Goal: Check status: Check status

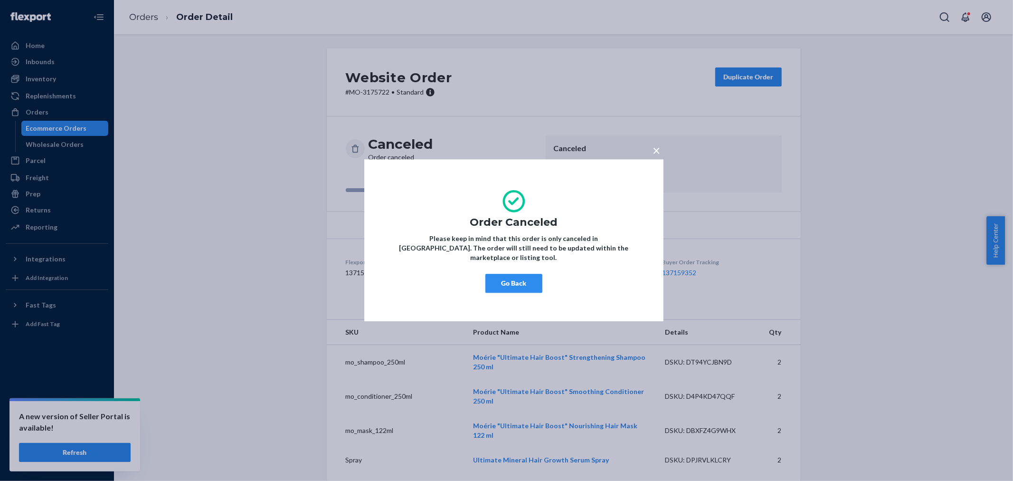
drag, startPoint x: 513, startPoint y: 278, endPoint x: 426, endPoint y: 177, distance: 133.4
click at [513, 278] on button "Go Back" at bounding box center [513, 283] width 57 height 19
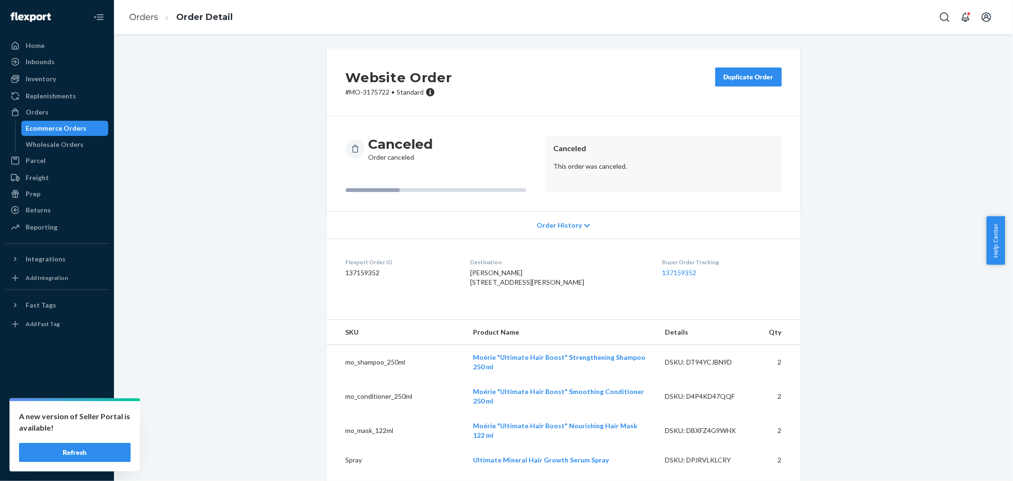
drag, startPoint x: 59, startPoint y: 109, endPoint x: 111, endPoint y: 78, distance: 59.9
click at [59, 109] on div "Orders" at bounding box center [57, 111] width 101 height 13
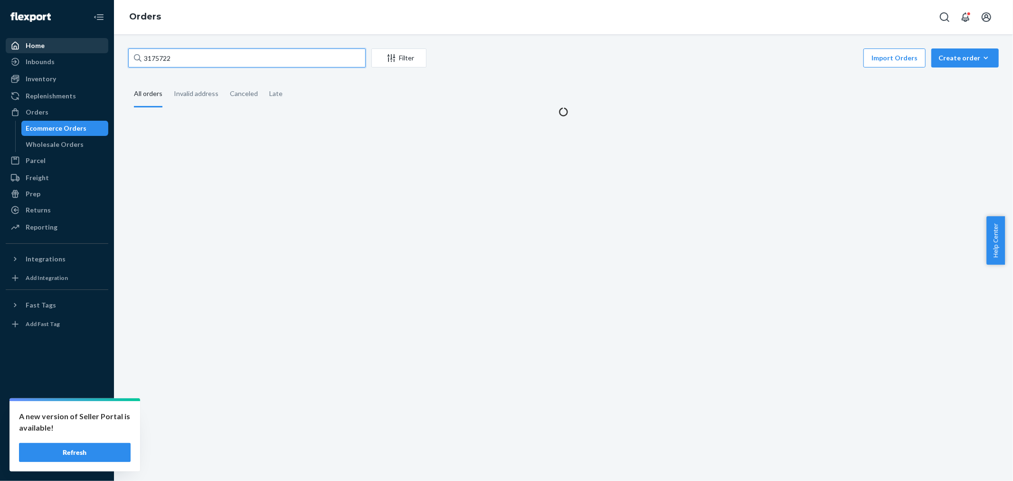
drag, startPoint x: 199, startPoint y: 57, endPoint x: 95, endPoint y: 49, distance: 104.8
click at [95, 49] on div "Home Inbounds Shipping Plans Problems Inventory Products Branded Packaging Repl…" at bounding box center [506, 240] width 1013 height 481
paste input "3080218"
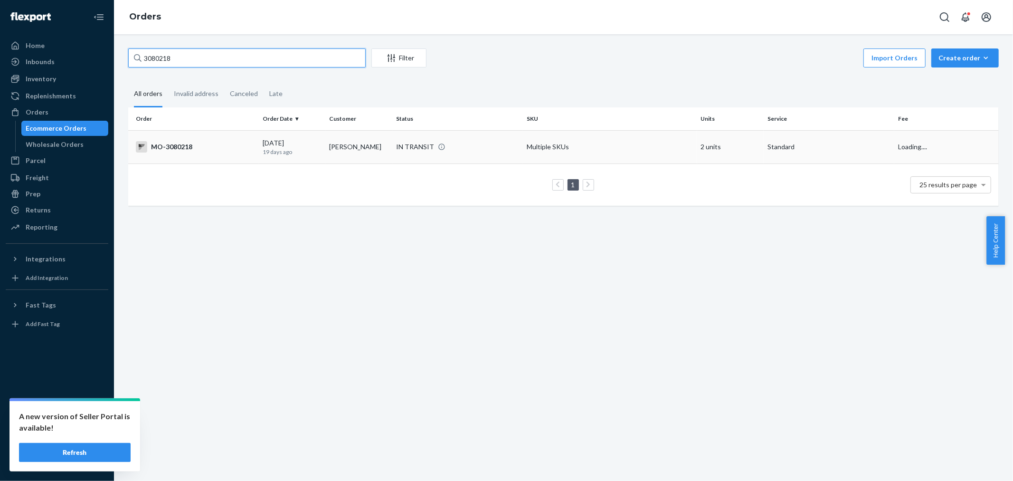
type input "3080218"
click at [415, 149] on div "IN TRANSIT" at bounding box center [415, 146] width 38 height 9
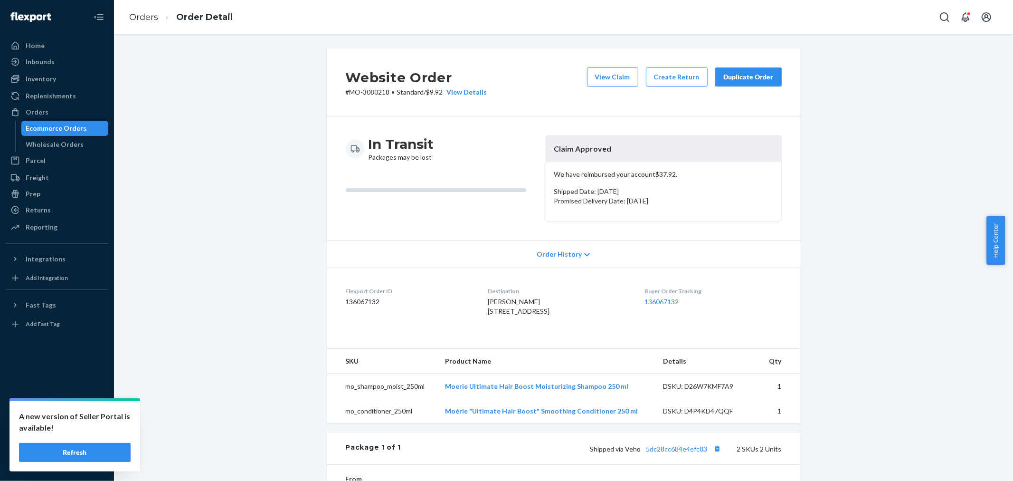
click at [819, 198] on div "Website Order # MO-3080218 • Standard / $9.92 View Details View Claim Create Re…" at bounding box center [563, 359] width 885 height 623
drag, startPoint x: 65, startPoint y: 112, endPoint x: 118, endPoint y: 83, distance: 60.6
click at [65, 112] on div "Orders" at bounding box center [57, 111] width 101 height 13
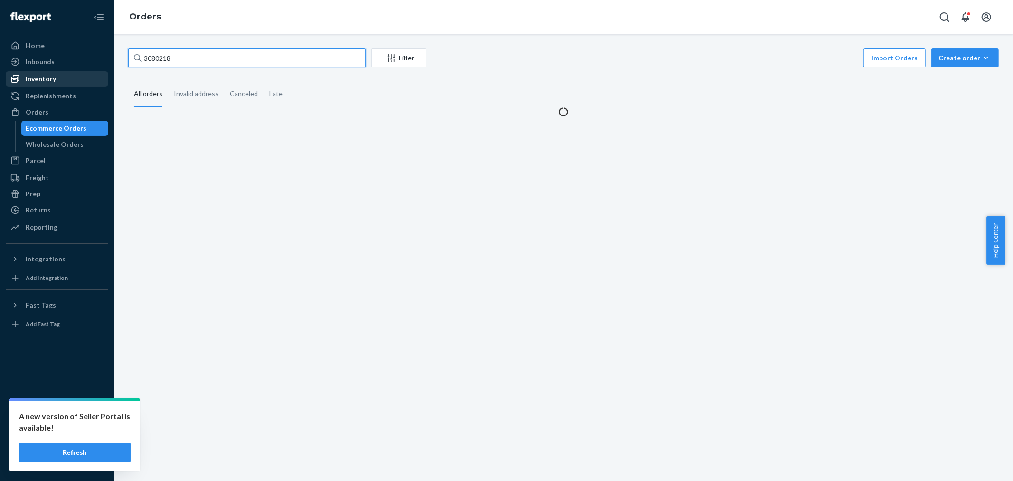
drag, startPoint x: 169, startPoint y: 60, endPoint x: 78, endPoint y: 83, distance: 92.9
click at [39, 80] on div "Home Inbounds Shipping Plans Problems Inventory Products Branded Packaging Repl…" at bounding box center [506, 240] width 1013 height 481
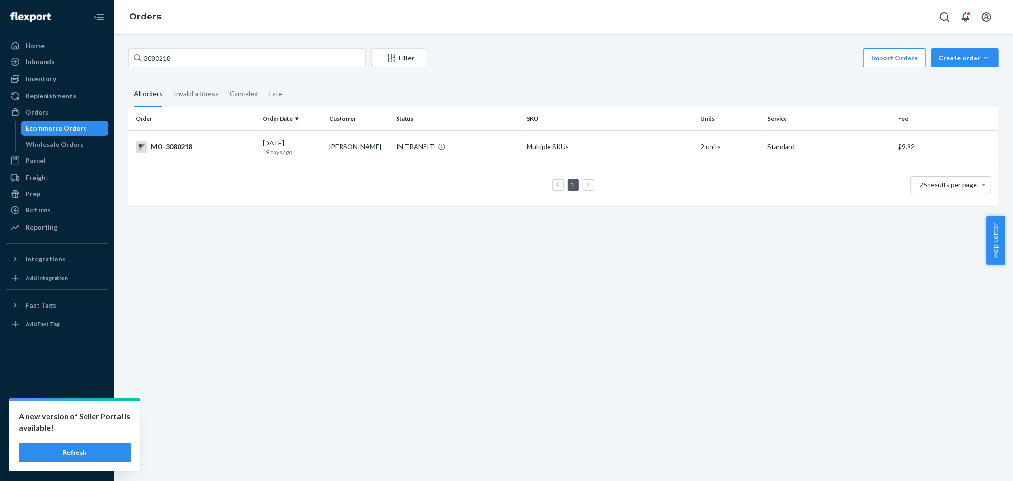
click at [339, 266] on div "3080218 Filter Import Orders Create order Ecommerce order Removal order All ord…" at bounding box center [563, 257] width 899 height 446
drag, startPoint x: 215, startPoint y: 45, endPoint x: 135, endPoint y: 61, distance: 81.9
click at [135, 61] on div "3080218 Filter Import Orders Create order Ecommerce order Removal order All ord…" at bounding box center [563, 257] width 899 height 446
drag, startPoint x: 186, startPoint y: 71, endPoint x: 127, endPoint y: 70, distance: 58.9
click at [128, 70] on div "3080218 Filter Import Orders Create order Ecommerce order Removal order All ord…" at bounding box center [563, 131] width 885 height 167
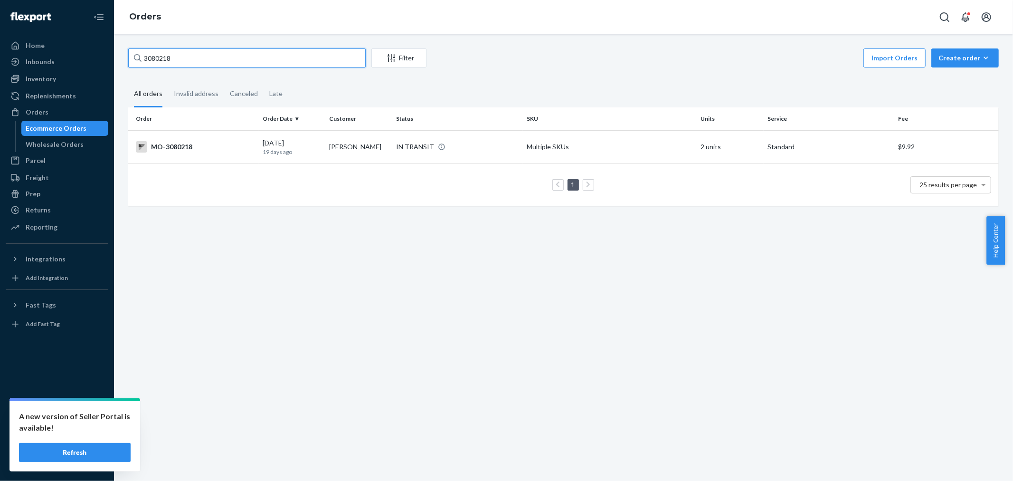
paste input "[PERSON_NAME]"
drag, startPoint x: 170, startPoint y: 64, endPoint x: 113, endPoint y: 59, distance: 56.7
click at [113, 59] on div "Home Inbounds Shipping Plans Problems Inventory Products Branded Packaging Repl…" at bounding box center [506, 240] width 1013 height 481
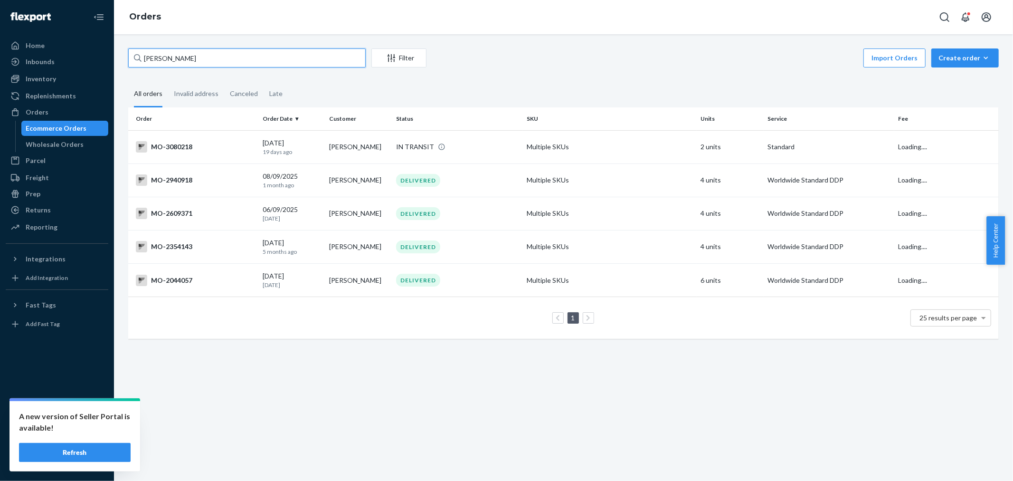
type input "[PERSON_NAME]"
click at [504, 87] on fieldset "All orders Invalid address Canceled Late" at bounding box center [563, 94] width 870 height 26
click at [394, 368] on div "[PERSON_NAME] Filter Import Orders Create order Ecommerce order Removal order A…" at bounding box center [563, 257] width 899 height 446
click at [292, 49] on input "[PERSON_NAME]" at bounding box center [246, 57] width 237 height 19
drag, startPoint x: 656, startPoint y: 68, endPoint x: 742, endPoint y: 6, distance: 106.1
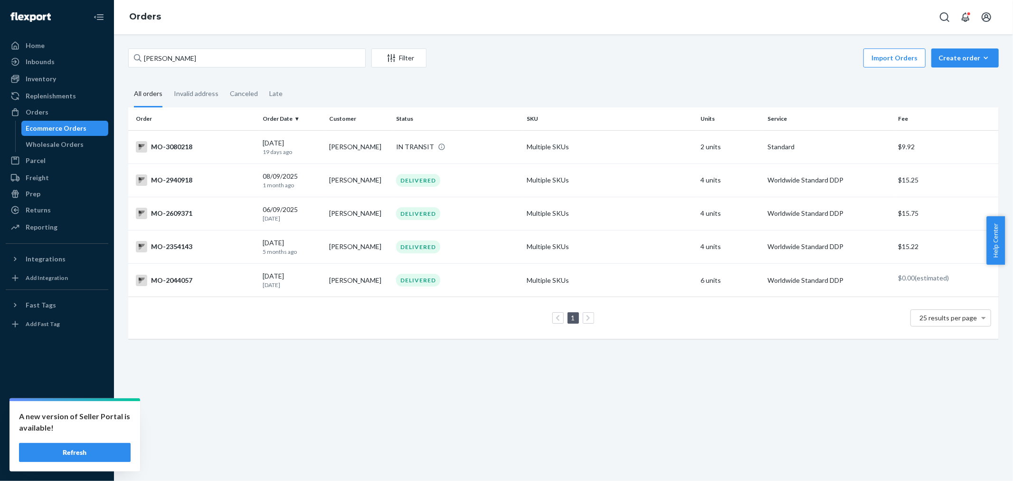
click at [661, 68] on div "Import Orders Create order Ecommerce order Removal order" at bounding box center [715, 58] width 567 height 21
